Goal: Information Seeking & Learning: Learn about a topic

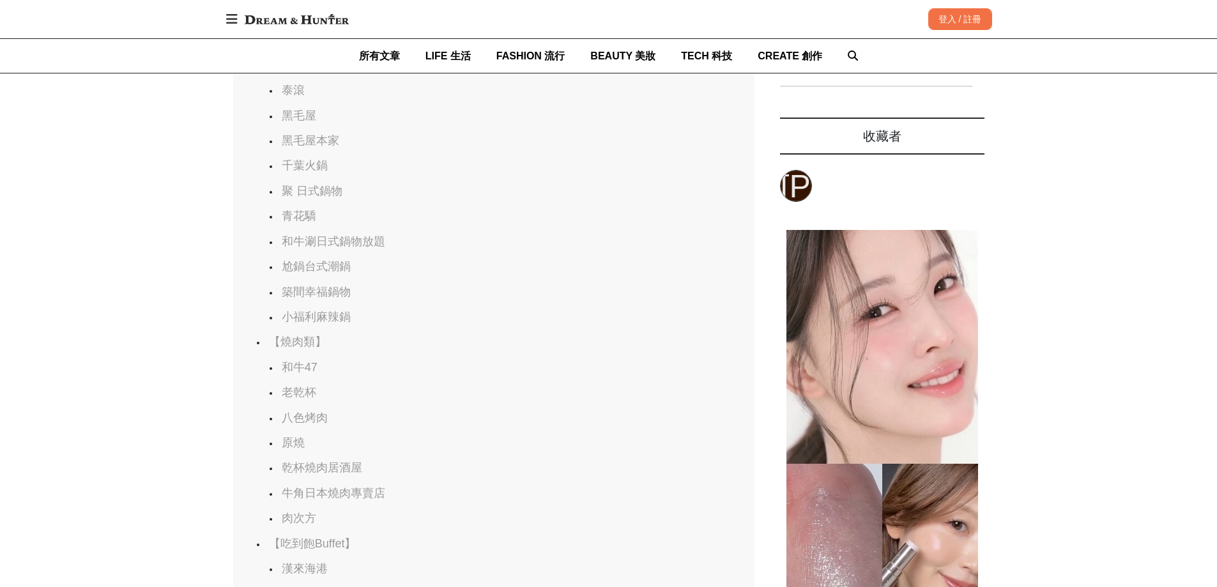
scroll to position [1150, 0]
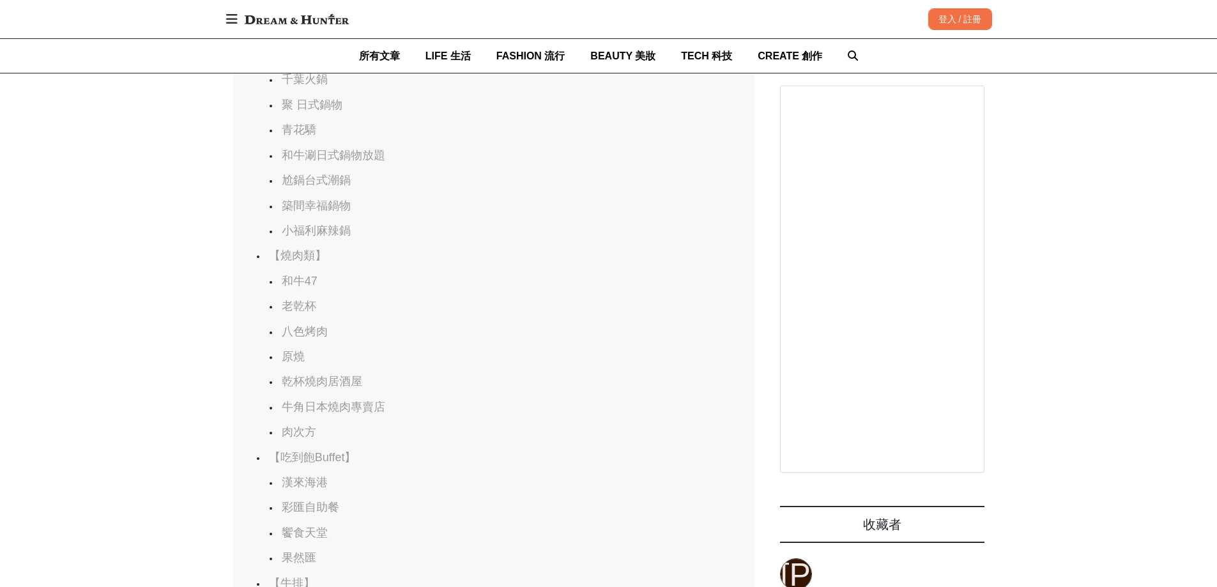
click at [313, 261] on link "【燒肉類】" at bounding box center [298, 255] width 58 height 13
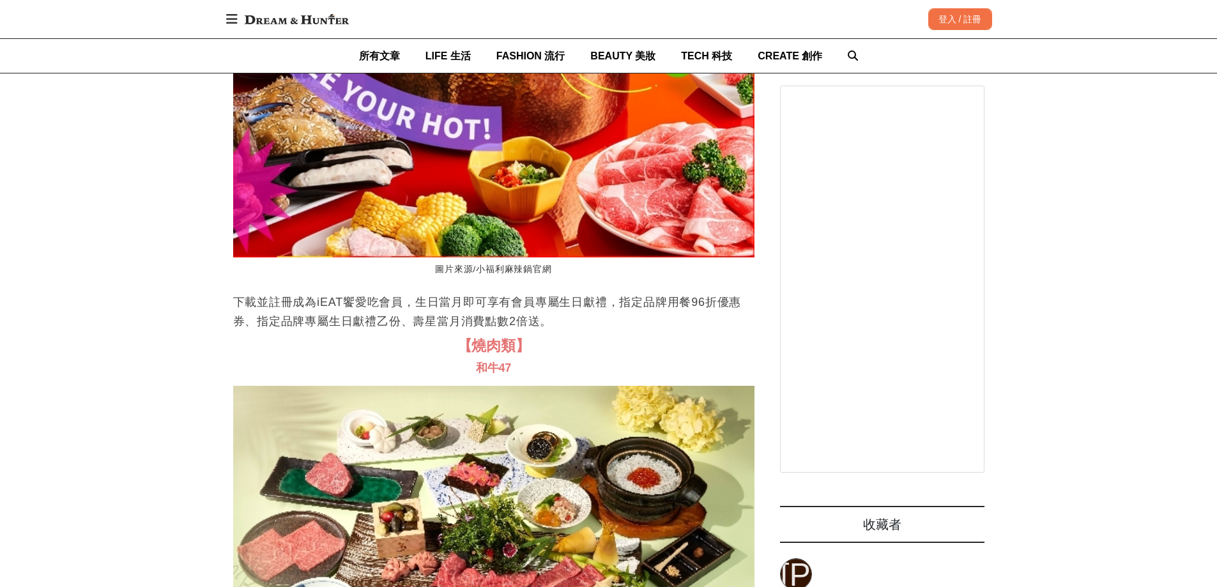
scroll to position [11507, 0]
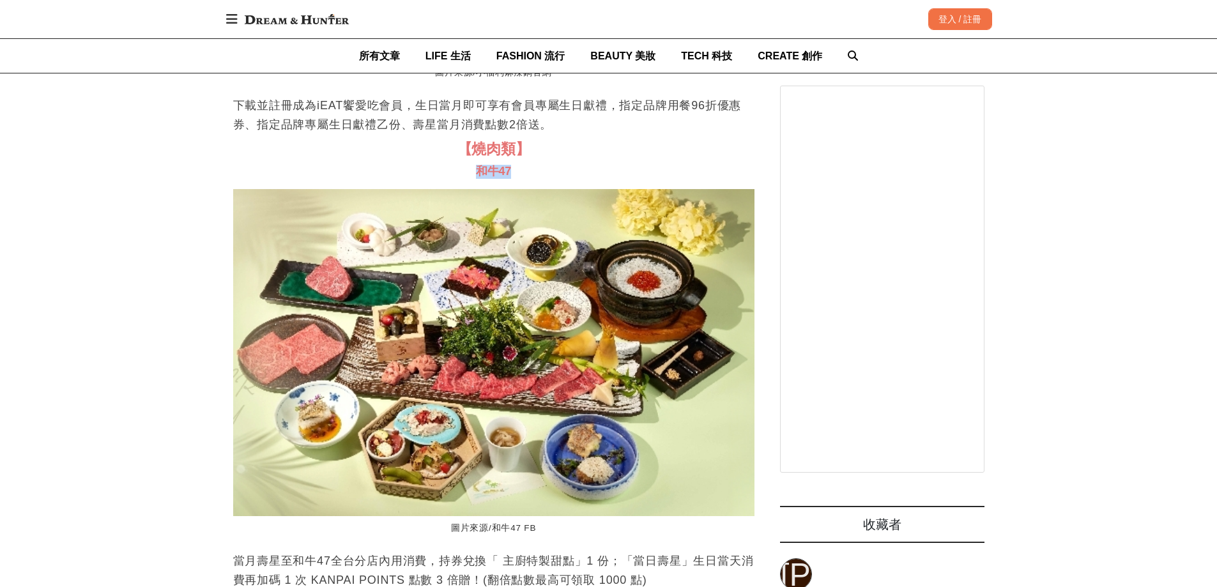
drag, startPoint x: 516, startPoint y: 172, endPoint x: 472, endPoint y: 171, distance: 44.1
click at [472, 171] on h3 "和牛47" at bounding box center [493, 172] width 521 height 14
copy span "和牛47"
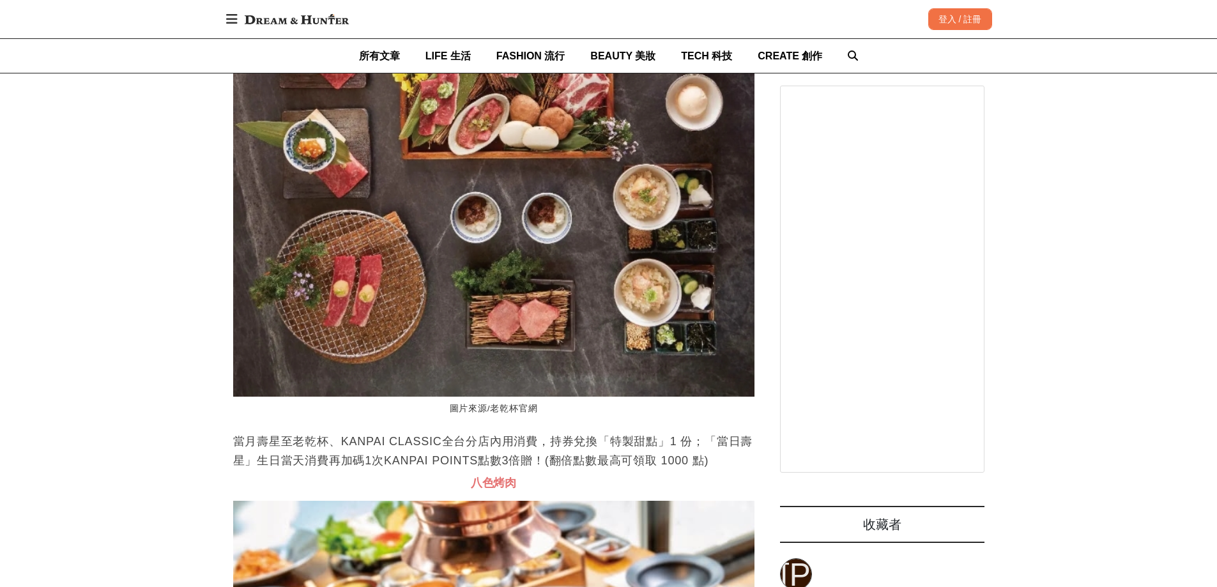
scroll to position [12593, 0]
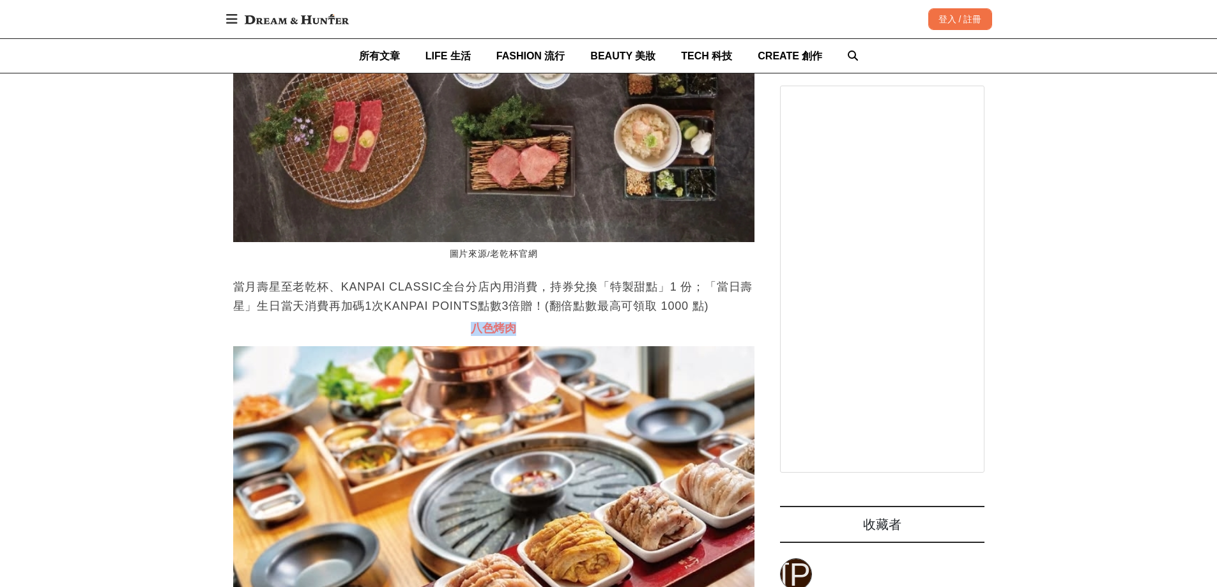
drag, startPoint x: 532, startPoint y: 328, endPoint x: 475, endPoint y: 327, distance: 57.5
click at [475, 327] on h3 "八色烤肉" at bounding box center [493, 329] width 521 height 14
copy span "八色烤肉"
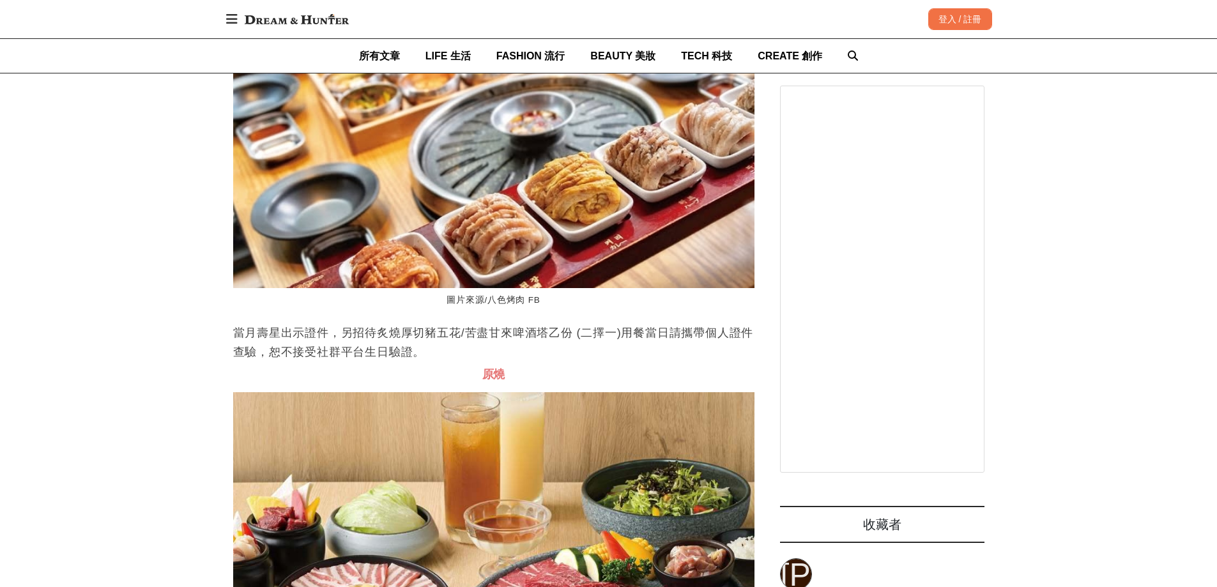
scroll to position [12977, 0]
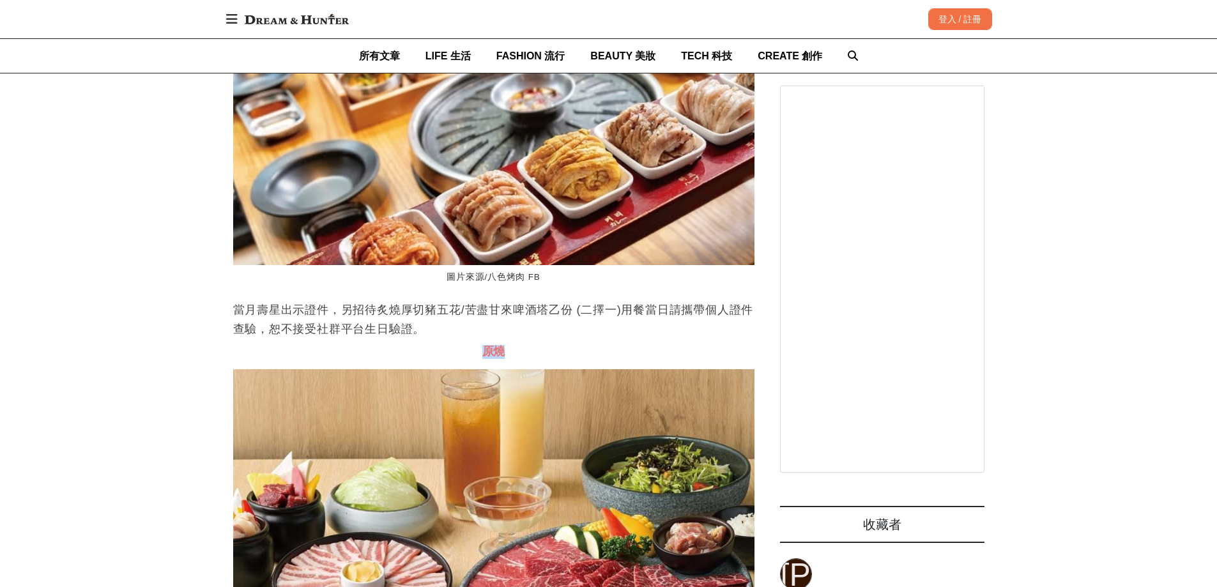
drag, startPoint x: 511, startPoint y: 346, endPoint x: 477, endPoint y: 350, distance: 34.1
click at [477, 350] on h3 "原燒" at bounding box center [493, 352] width 521 height 14
copy span "原燒"
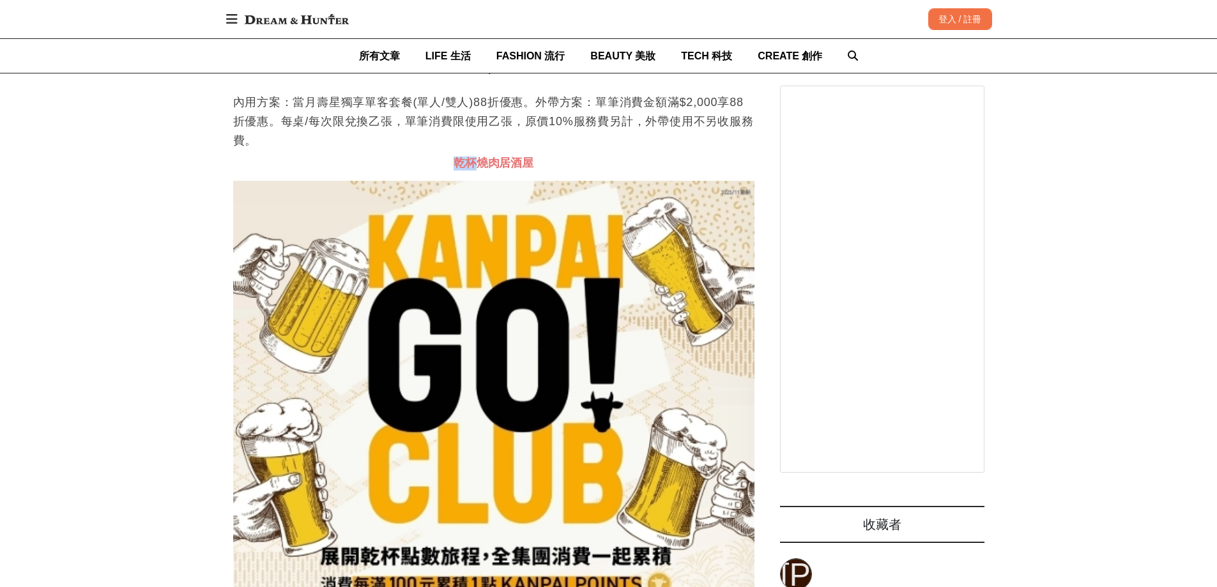
scroll to position [0, 2085]
drag, startPoint x: 465, startPoint y: 159, endPoint x: 482, endPoint y: 168, distance: 19.4
click at [482, 168] on h3 "乾杯燒肉居酒屋" at bounding box center [493, 164] width 521 height 14
click at [490, 164] on span "乾杯燒肉居酒屋" at bounding box center [494, 163] width 80 height 13
drag, startPoint x: 500, startPoint y: 157, endPoint x: 443, endPoint y: 165, distance: 57.5
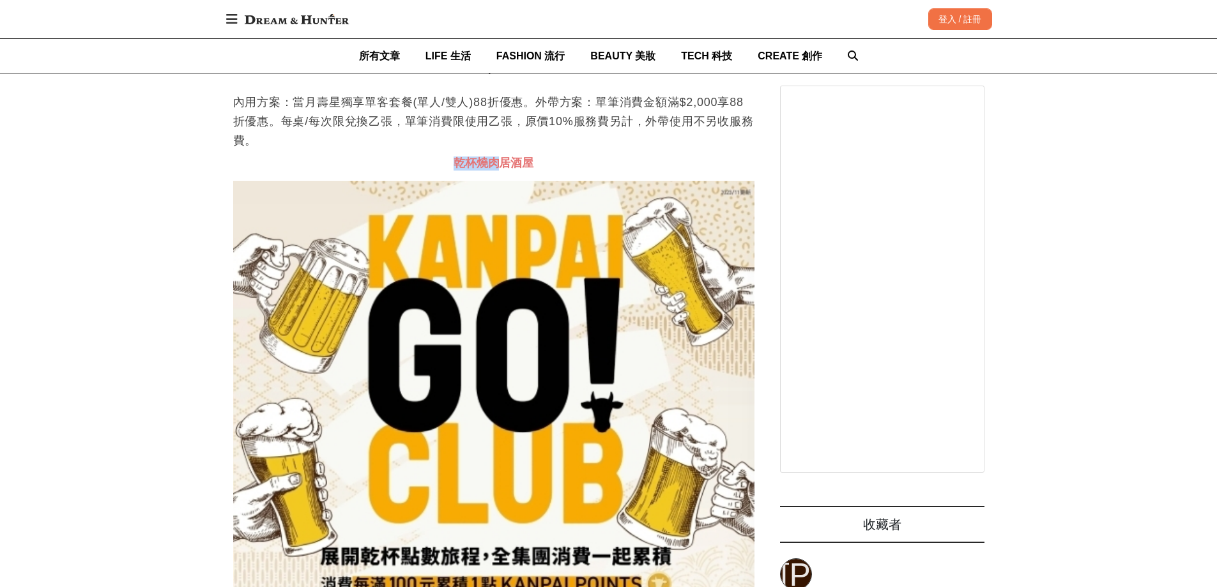
click at [443, 165] on h3 "乾杯燒肉居酒屋" at bounding box center [493, 164] width 521 height 14
copy span "乾杯燒肉"
